Goal: Task Accomplishment & Management: Manage account settings

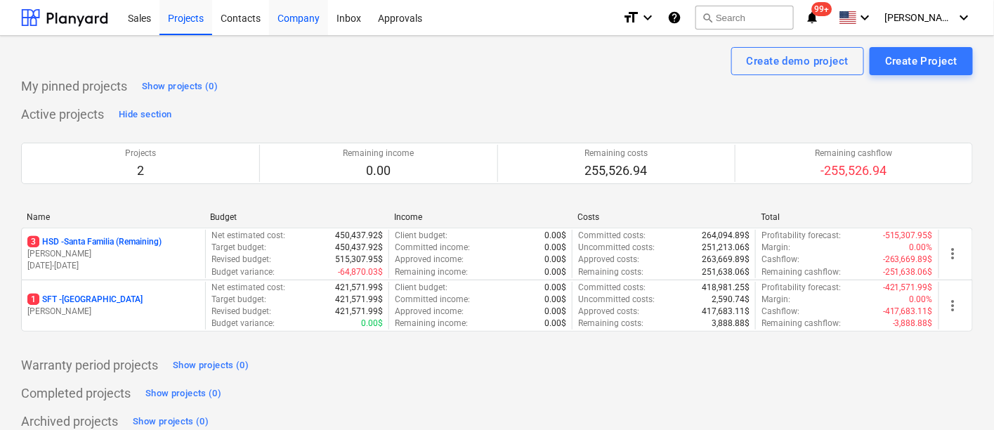
click at [305, 21] on div "Company" at bounding box center [298, 17] width 59 height 36
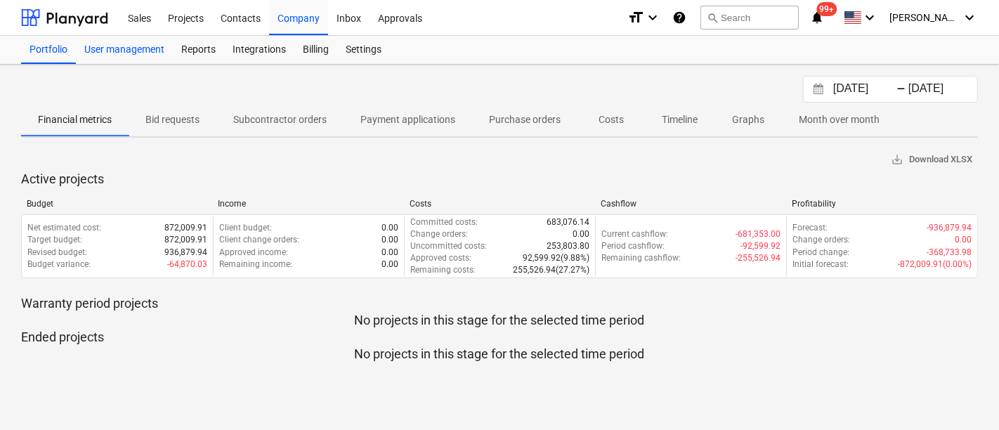
click at [153, 51] on div "User management" at bounding box center [124, 50] width 97 height 28
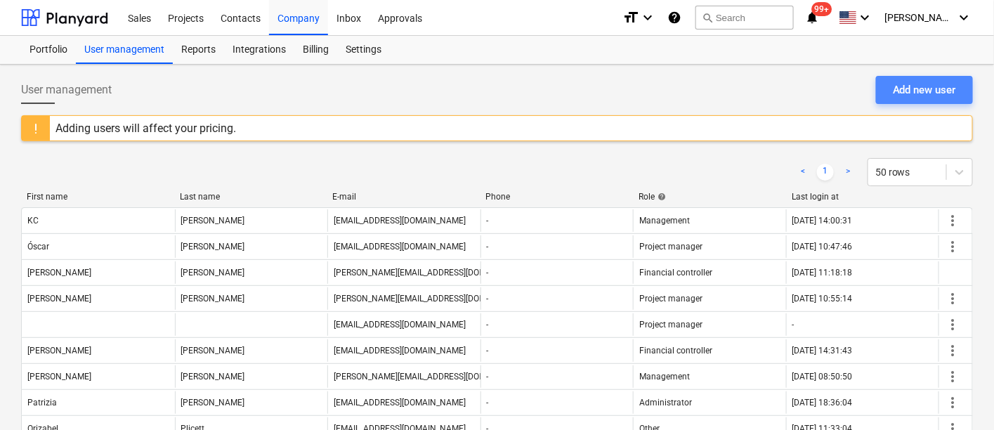
click at [916, 91] on div "Add new user" at bounding box center [924, 90] width 63 height 18
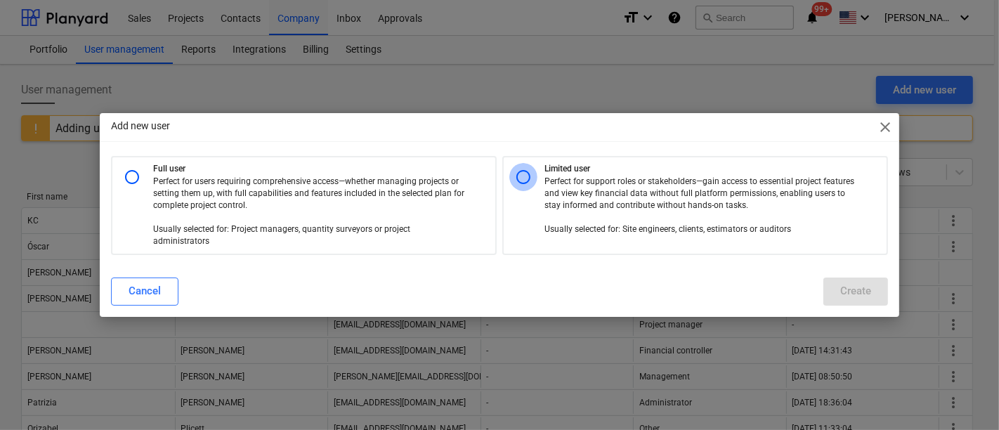
click at [527, 183] on input "radio" at bounding box center [523, 177] width 28 height 28
radio input "true"
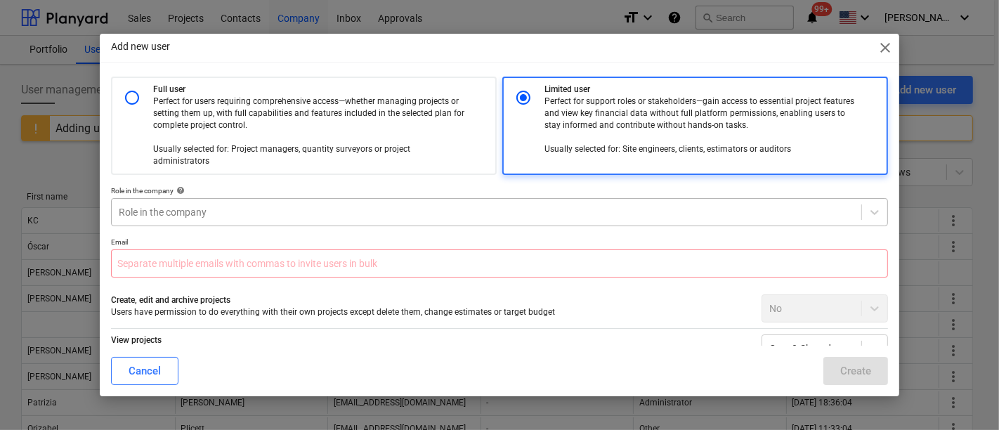
click at [196, 205] on div at bounding box center [486, 212] width 735 height 14
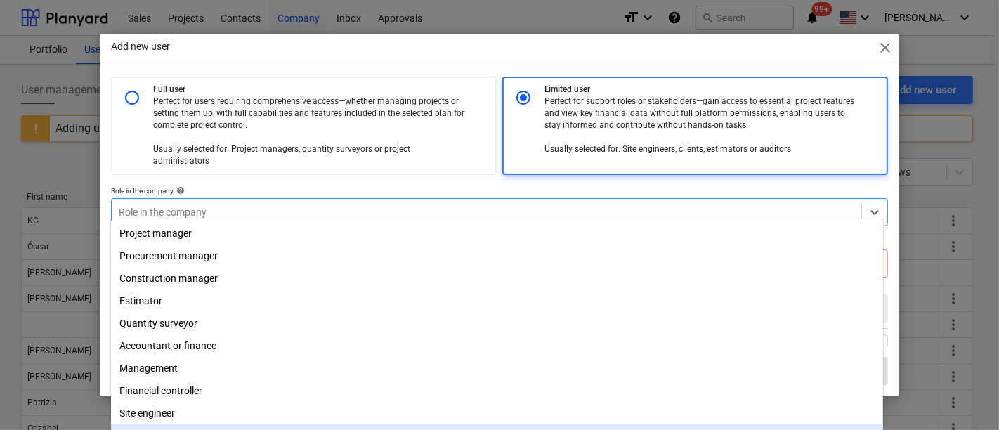
scroll to position [50, 0]
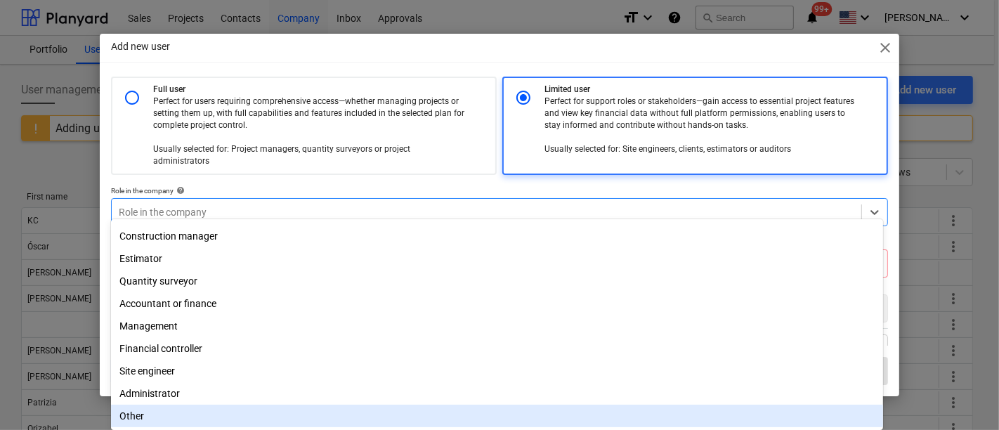
click at [154, 420] on div "Other" at bounding box center [497, 416] width 772 height 22
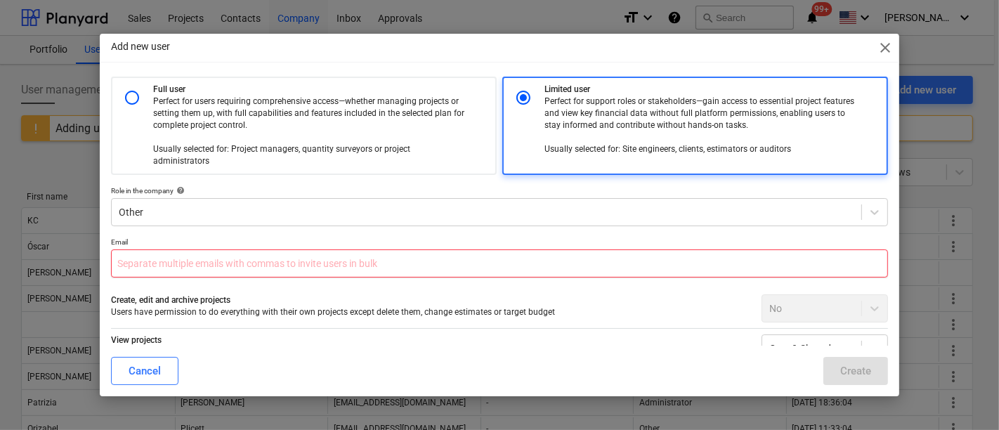
click at [244, 249] on input "text" at bounding box center [499, 263] width 777 height 28
click at [202, 261] on input "lorian" at bounding box center [499, 263] width 777 height 28
drag, startPoint x: 198, startPoint y: 259, endPoint x: 94, endPoint y: 250, distance: 104.3
click at [94, 250] on div "Add new user close Full user Perfect for users requiring comprehensive access—w…" at bounding box center [499, 215] width 999 height 430
paste input "@[DOMAIN_NAME]"
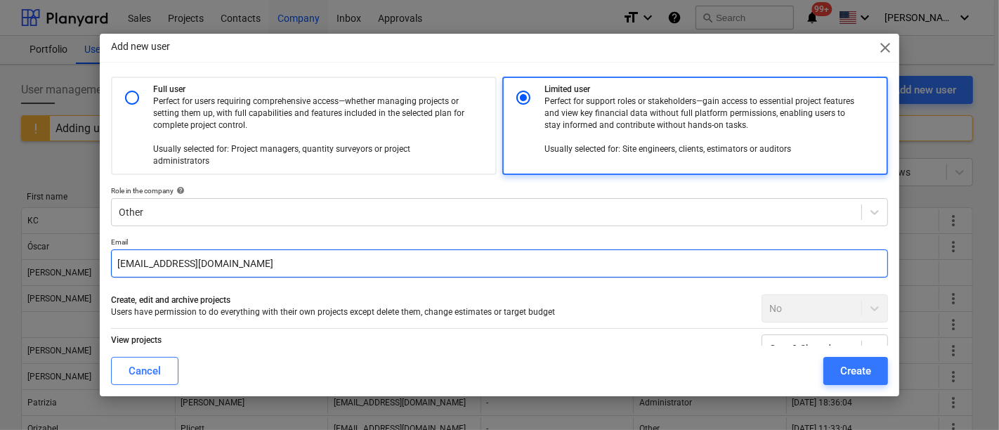
click at [145, 251] on input "[EMAIL_ADDRESS][DOMAIN_NAME]" at bounding box center [499, 263] width 777 height 28
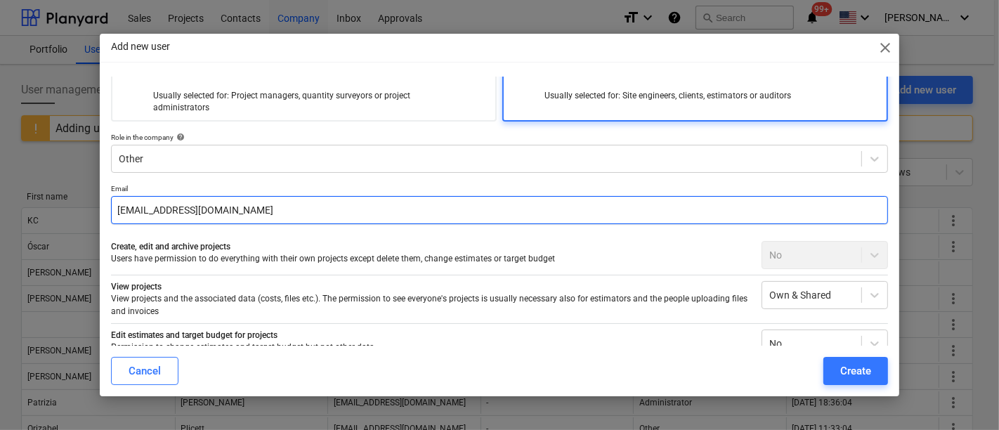
scroll to position [78, 0]
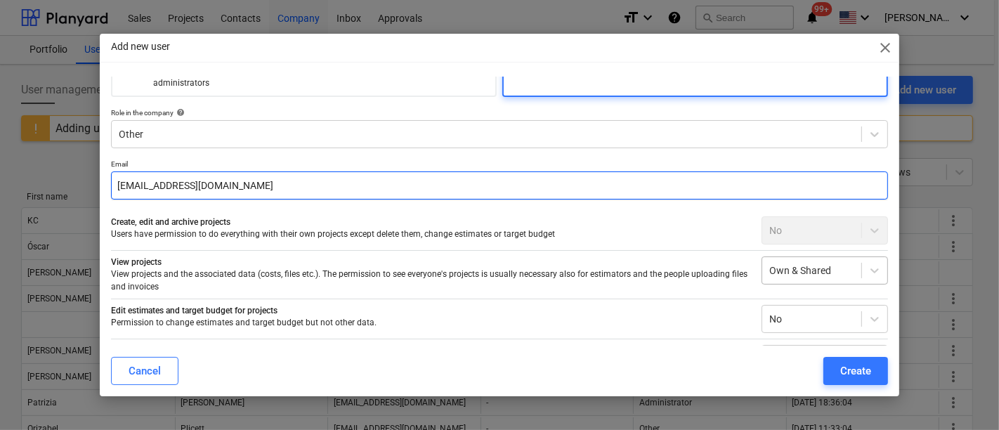
type input "[EMAIL_ADDRESS][DOMAIN_NAME]"
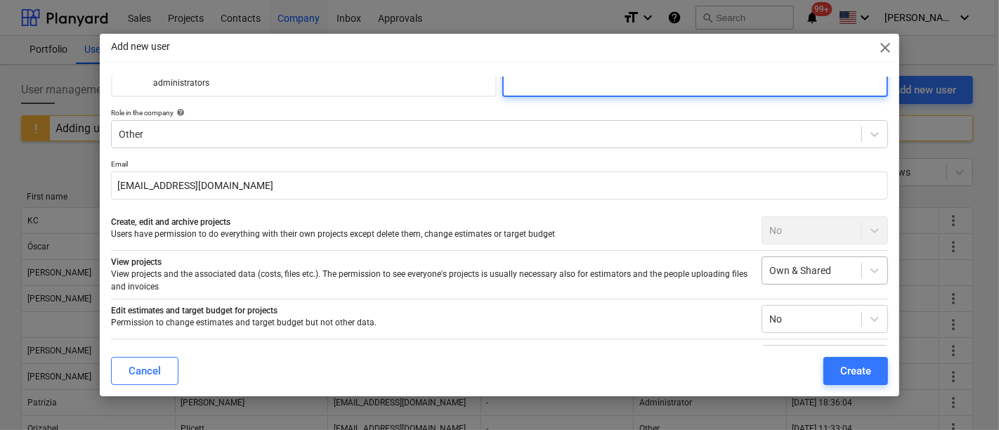
click at [813, 263] on div at bounding box center [811, 270] width 85 height 14
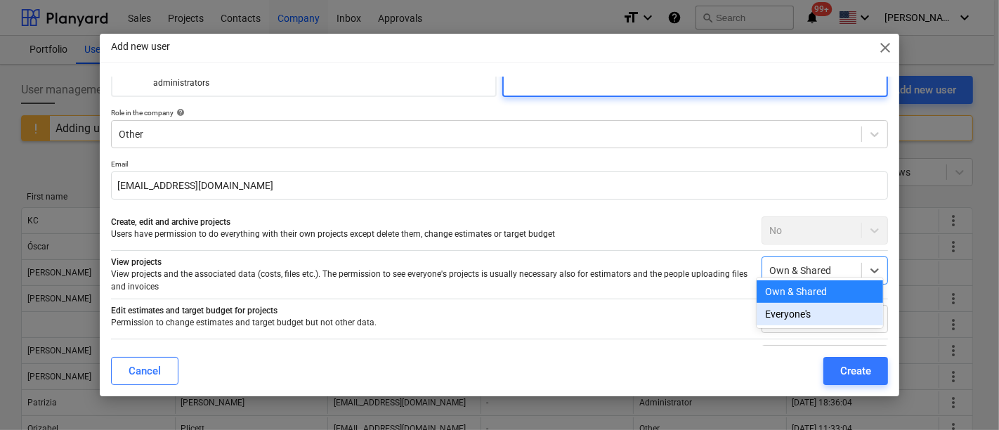
click at [796, 324] on div "Everyone's" at bounding box center [819, 314] width 126 height 22
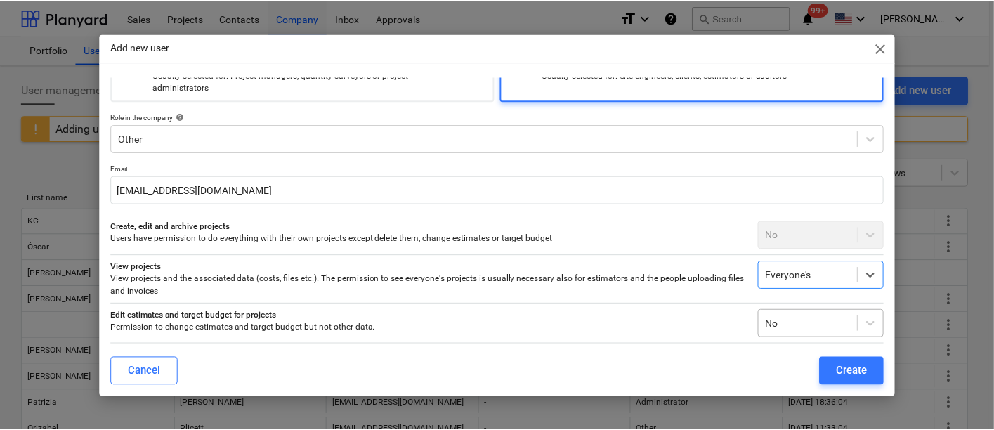
scroll to position [0, 0]
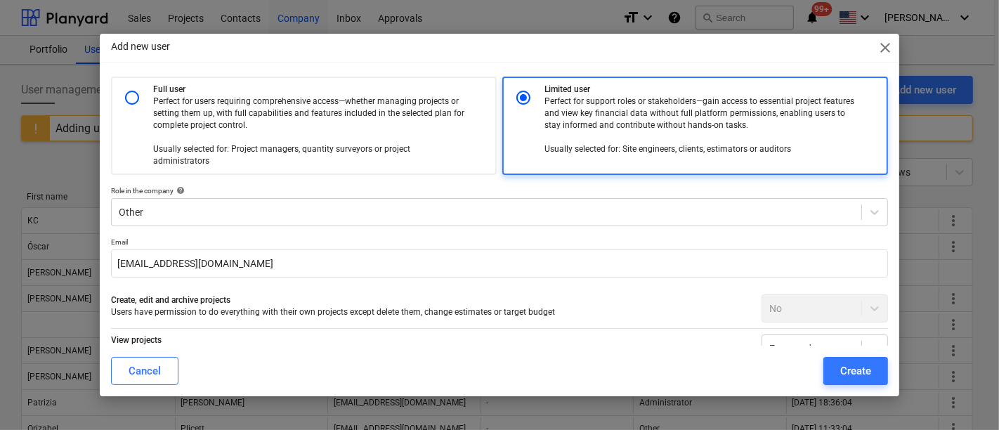
click at [900, 51] on div "Add new user close Full user Perfect for users requiring comprehensive access—w…" at bounding box center [499, 215] width 999 height 430
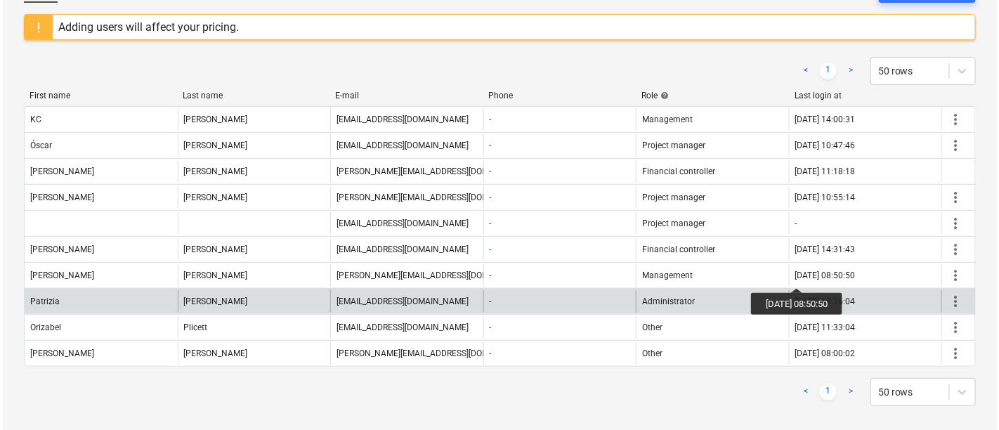
scroll to position [102, 0]
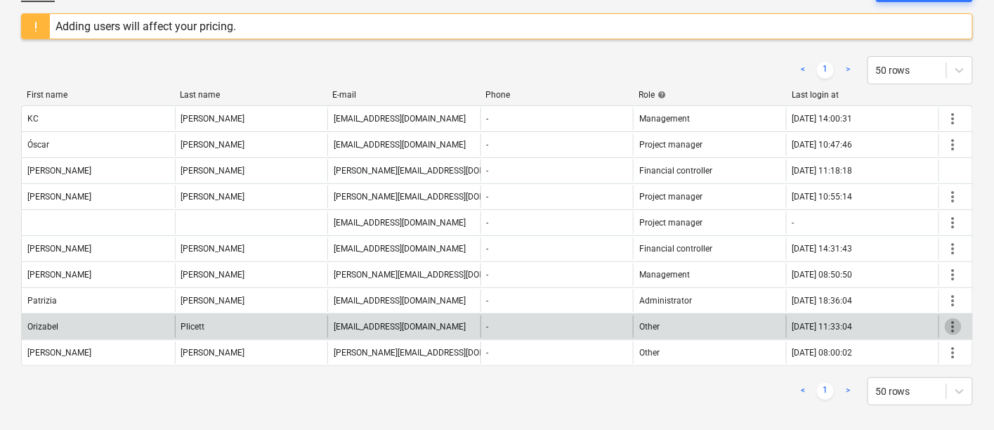
click at [949, 318] on span "more_vert" at bounding box center [953, 326] width 17 height 17
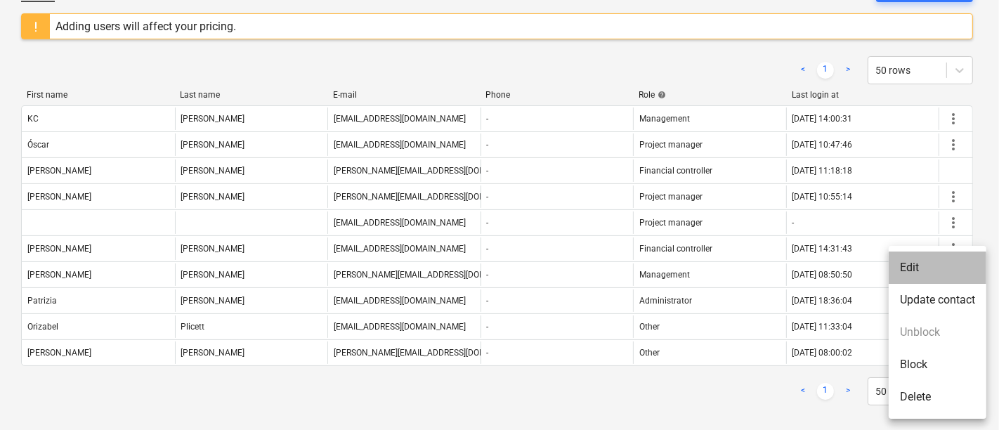
click at [927, 271] on li "Edit" at bounding box center [937, 267] width 98 height 32
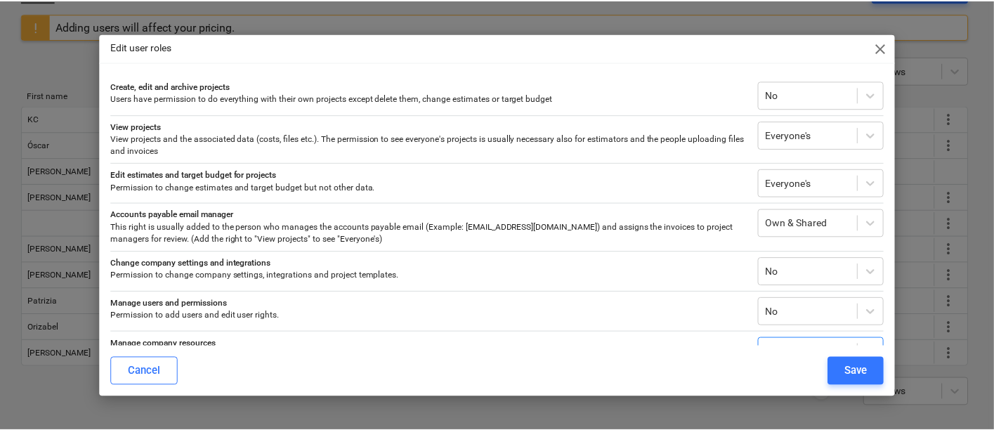
scroll to position [0, 0]
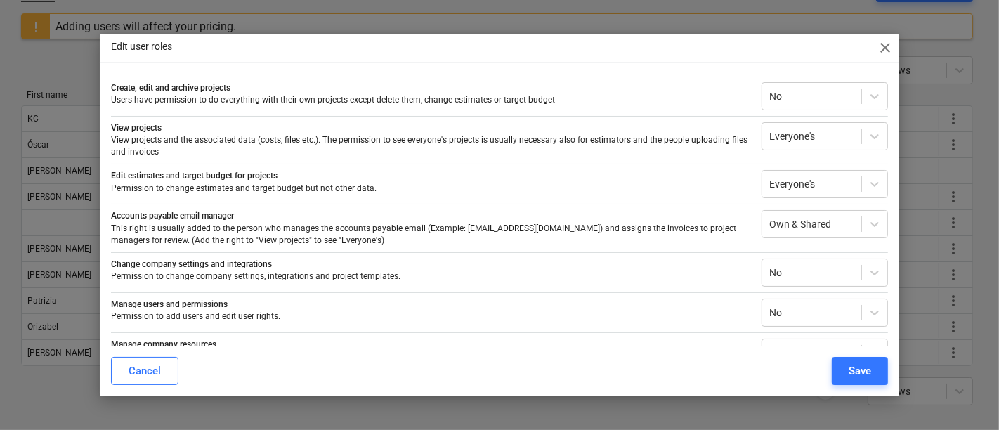
click at [885, 45] on span "close" at bounding box center [884, 47] width 17 height 17
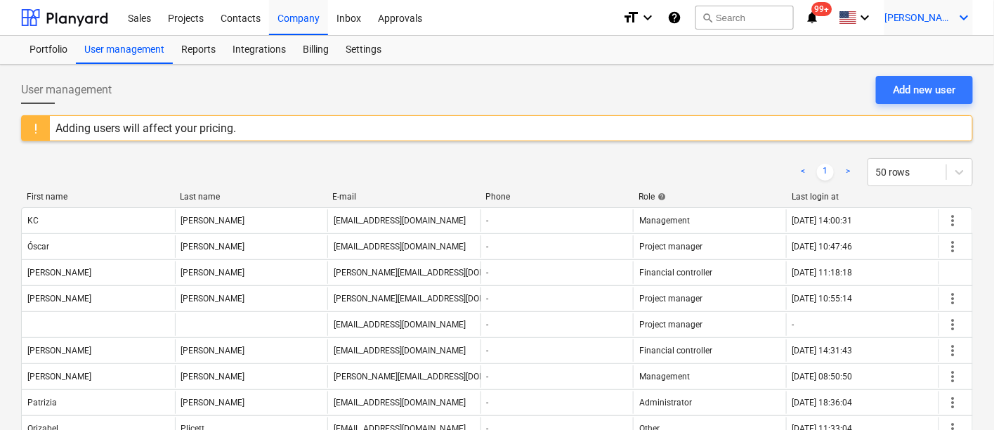
click at [928, 27] on div "[PERSON_NAME] keyboard_arrow_down" at bounding box center [928, 17] width 88 height 35
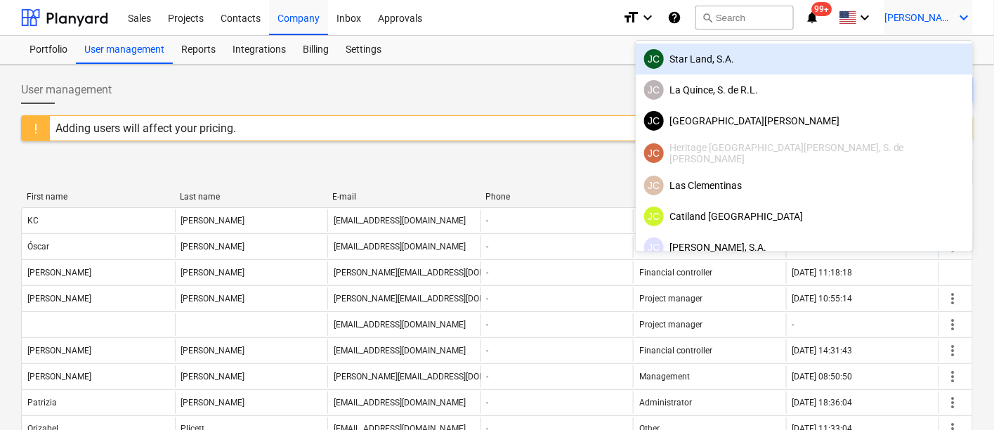
click at [839, 69] on div "JC Star Land, S.A." at bounding box center [804, 59] width 337 height 31
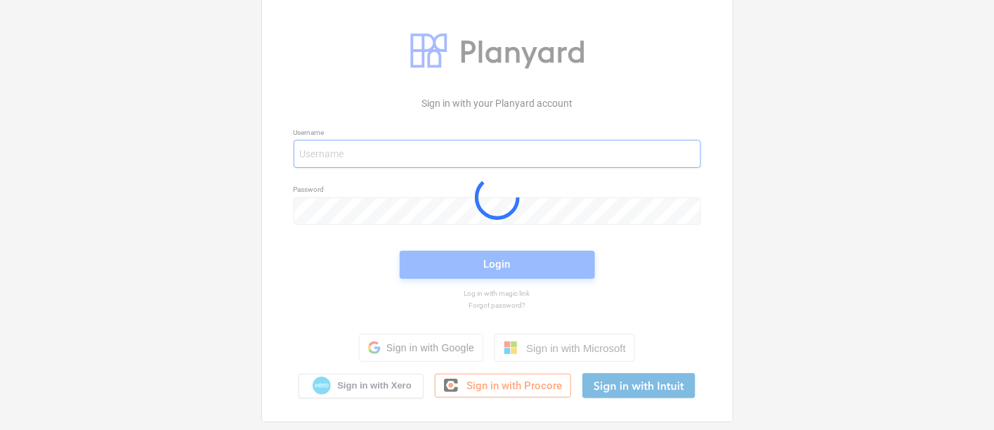
type input "[PERSON_NAME][EMAIL_ADDRESS][DOMAIN_NAME]"
